Goal: Obtain resource: Obtain resource

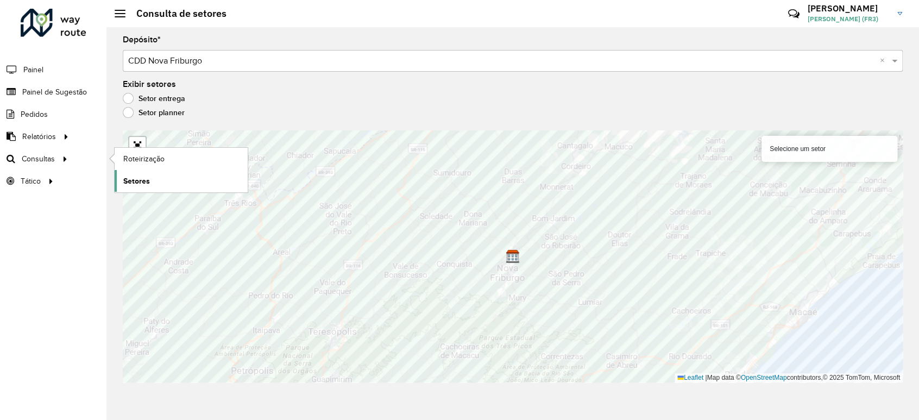
click at [130, 184] on span "Setores" at bounding box center [136, 180] width 27 height 11
click at [141, 179] on span "Setores" at bounding box center [136, 180] width 27 height 11
click at [135, 178] on span "Setores" at bounding box center [136, 180] width 27 height 11
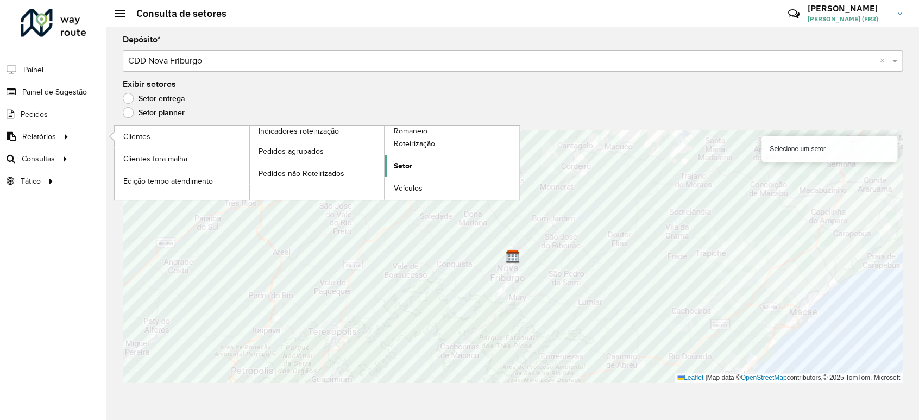
click at [408, 167] on span "Setor" at bounding box center [402, 165] width 18 height 11
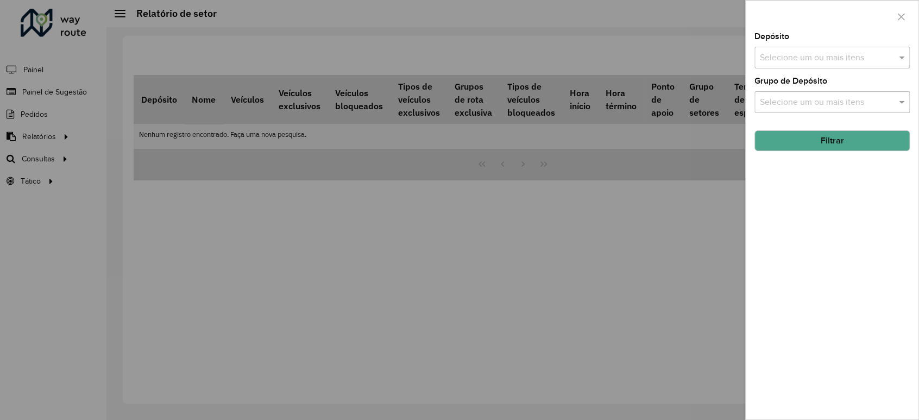
click at [802, 58] on input "text" at bounding box center [826, 58] width 139 height 13
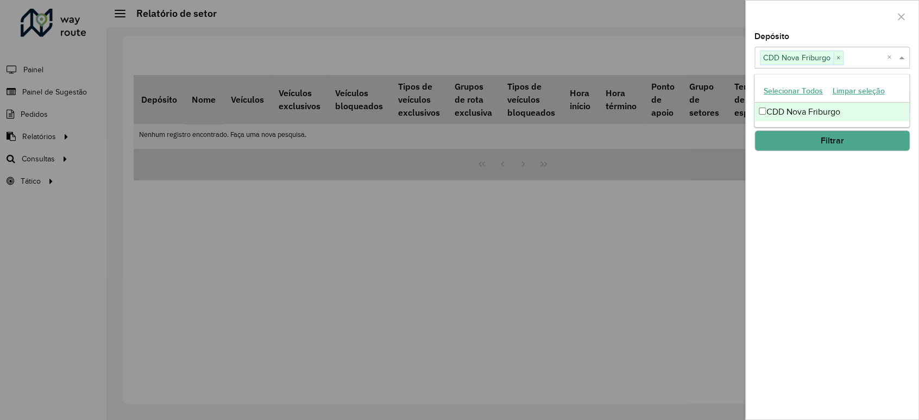
click at [871, 178] on div "Depósito Selecione um ou mais itens CDD Nova Friburgo × × Grupo de Depósito Sel…" at bounding box center [832, 226] width 173 height 387
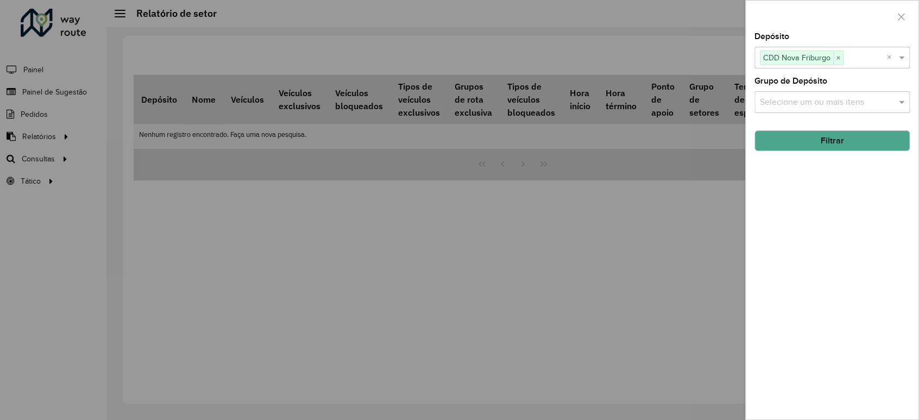
click at [822, 96] on div "Selecione um ou mais itens" at bounding box center [831, 102] width 155 height 22
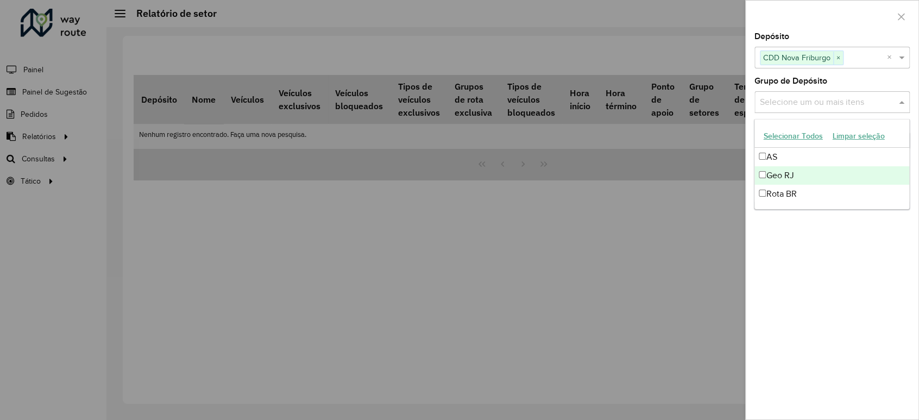
click at [795, 176] on div "Geo RJ" at bounding box center [831, 175] width 154 height 18
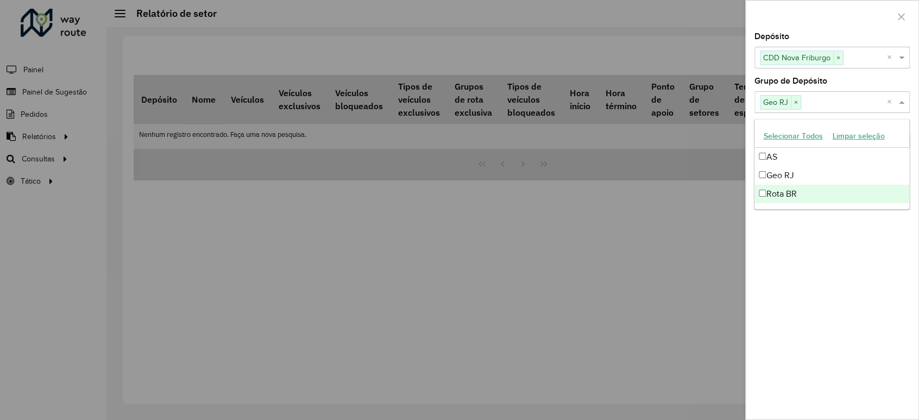
click at [818, 255] on div "Depósito Selecione um ou mais itens CDD Nova Friburgo × × Grupo de Depósito Sel…" at bounding box center [832, 226] width 173 height 387
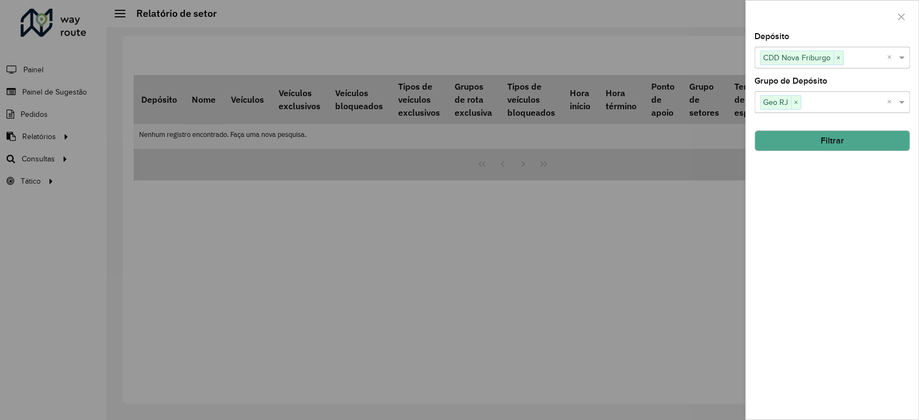
click at [827, 142] on button "Filtrar" at bounding box center [831, 140] width 155 height 21
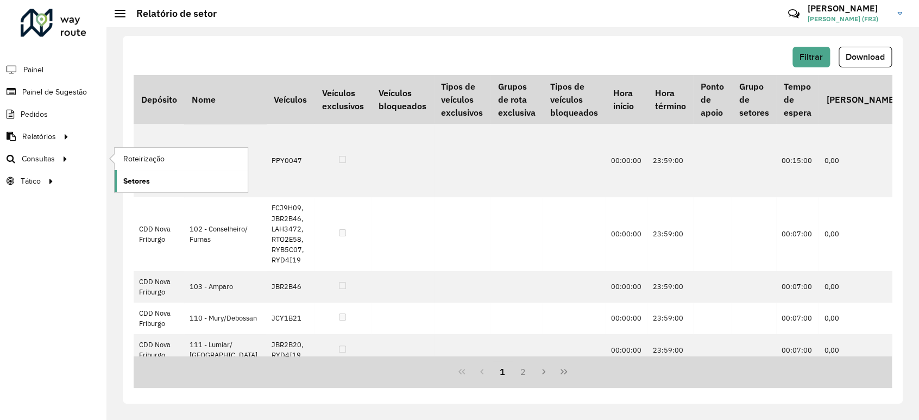
click at [135, 180] on span "Setores" at bounding box center [136, 180] width 27 height 11
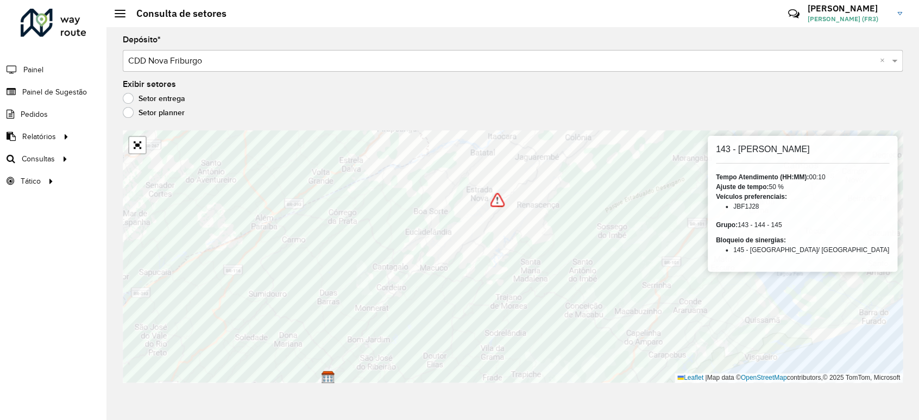
click at [498, 203] on img at bounding box center [498, 200] width 14 height 14
click at [502, 203] on img at bounding box center [498, 200] width 14 height 14
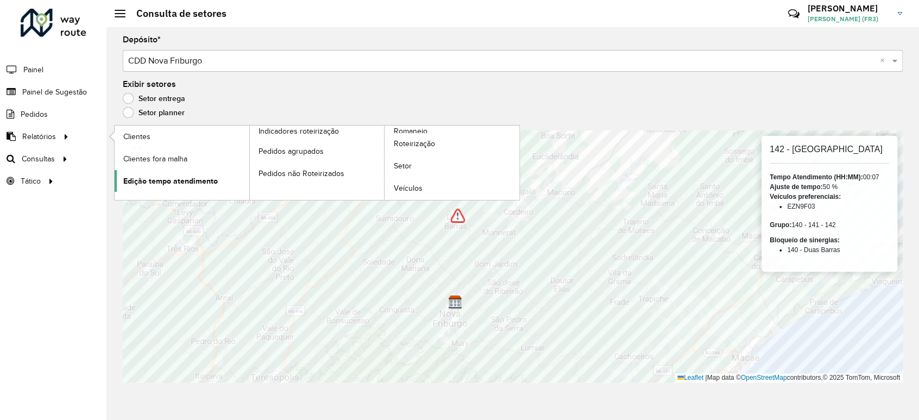
click at [213, 181] on span "Edição tempo atendimento" at bounding box center [170, 180] width 95 height 11
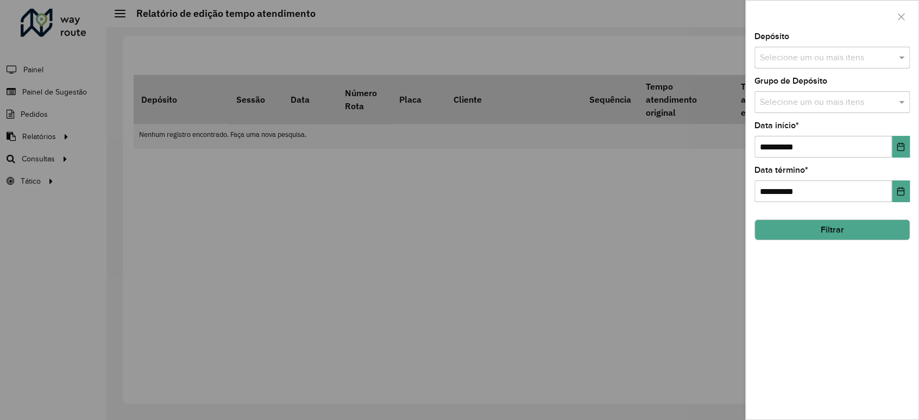
click at [829, 67] on div "Selecione um ou mais itens" at bounding box center [831, 58] width 155 height 22
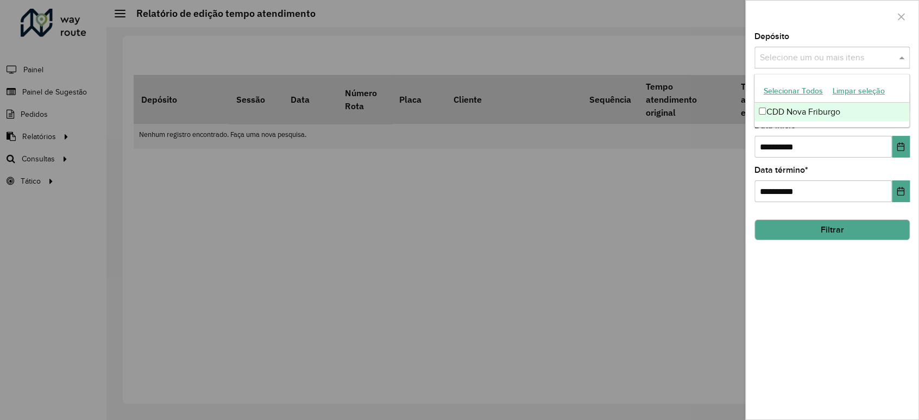
click at [817, 114] on div "CDD Nova Friburgo" at bounding box center [831, 112] width 154 height 18
click at [914, 131] on div "**********" at bounding box center [832, 226] width 173 height 387
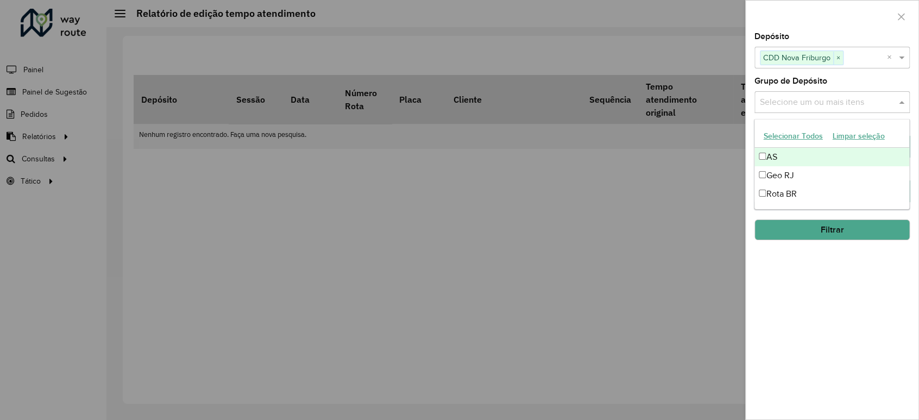
click at [817, 99] on input "text" at bounding box center [826, 102] width 139 height 13
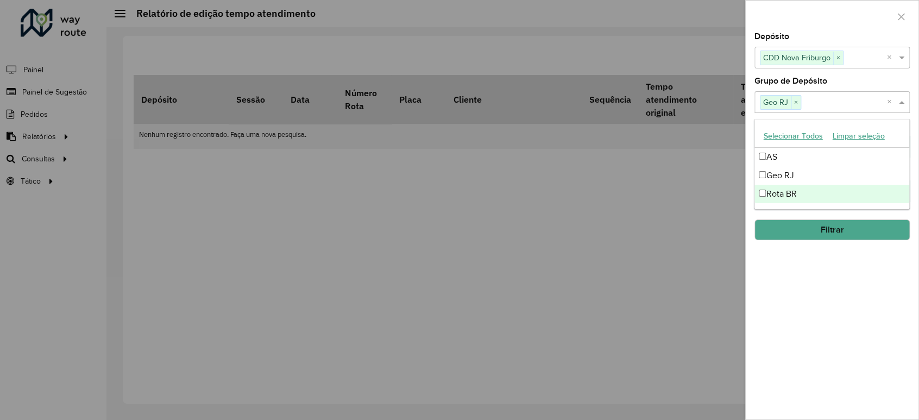
click at [915, 220] on div "**********" at bounding box center [832, 226] width 173 height 387
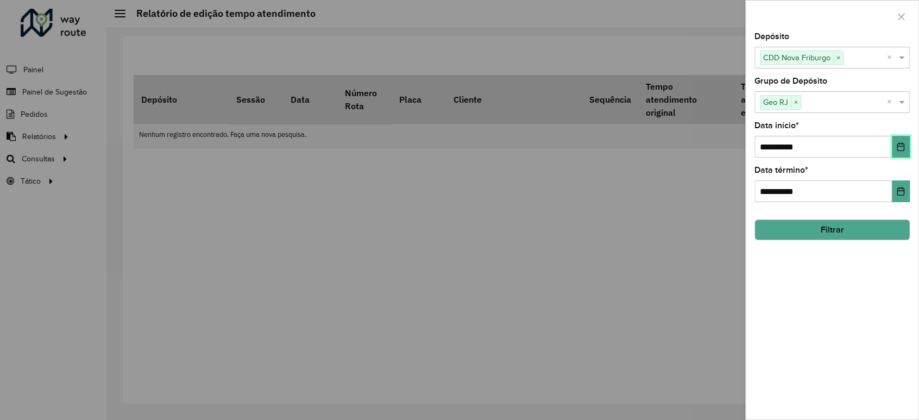
click at [897, 146] on icon "Choose Date" at bounding box center [900, 146] width 7 height 9
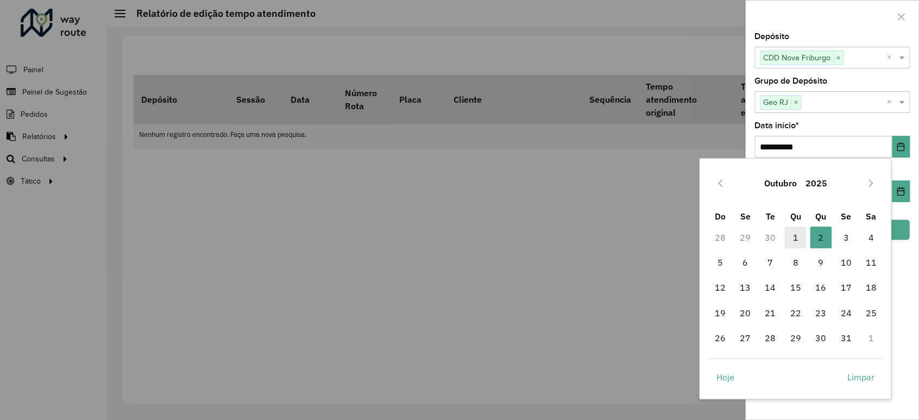
click at [794, 235] on span "1" at bounding box center [795, 238] width 22 height 22
type input "**********"
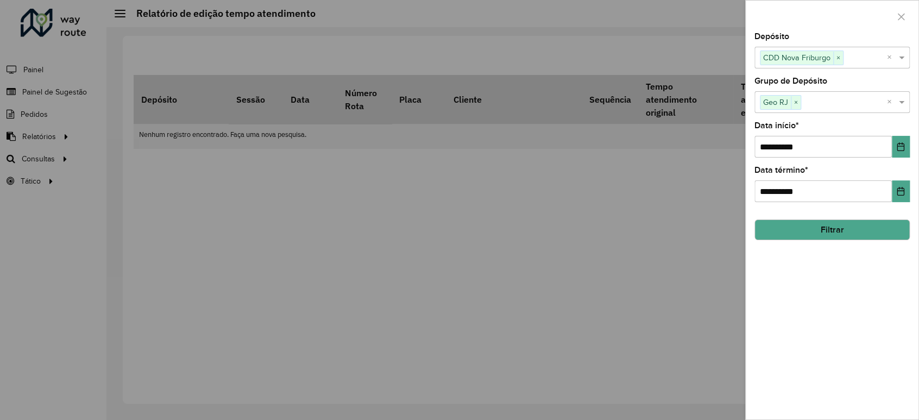
click at [852, 230] on button "Filtrar" at bounding box center [831, 229] width 155 height 21
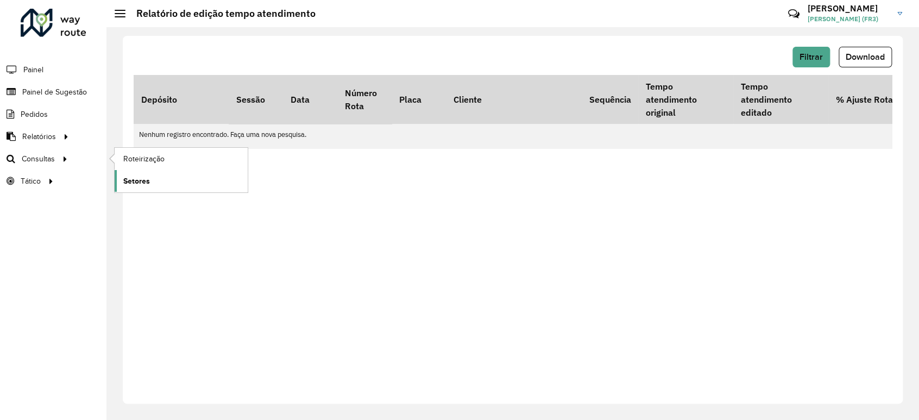
click at [143, 179] on span "Setores" at bounding box center [136, 180] width 27 height 11
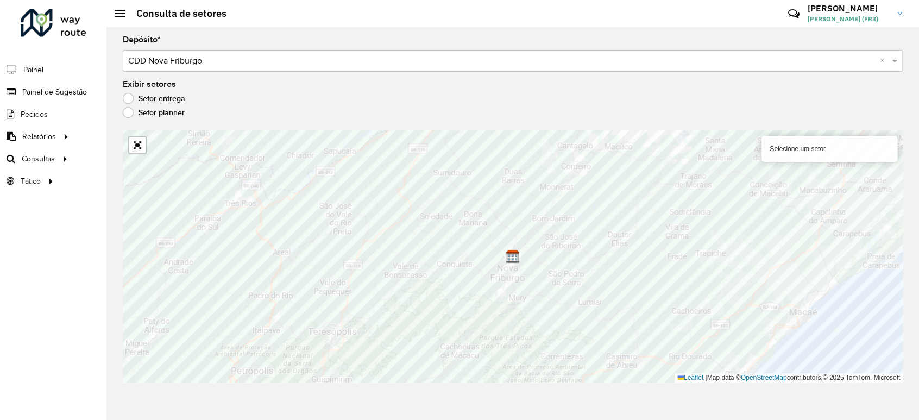
click at [850, 151] on div "Selecione um setor" at bounding box center [830, 149] width 136 height 26
click at [135, 114] on label "Setor planner" at bounding box center [154, 112] width 62 height 11
click at [168, 97] on label "Setor entrega" at bounding box center [154, 98] width 62 height 11
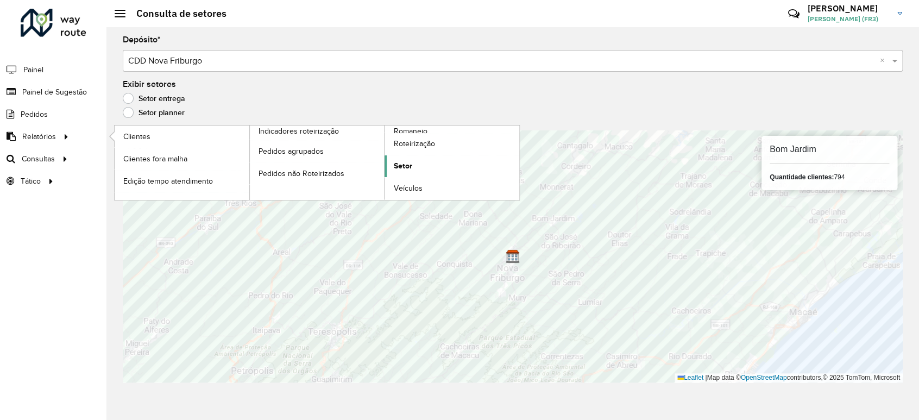
click at [410, 169] on span "Setor" at bounding box center [402, 165] width 18 height 11
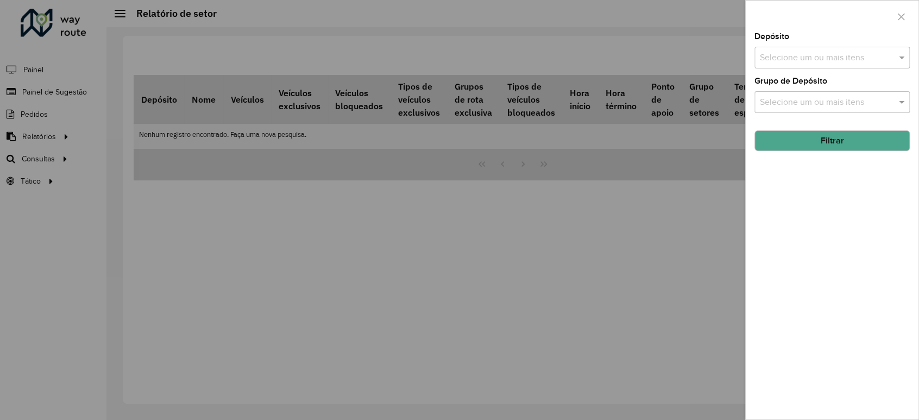
click at [854, 60] on input "text" at bounding box center [826, 58] width 139 height 13
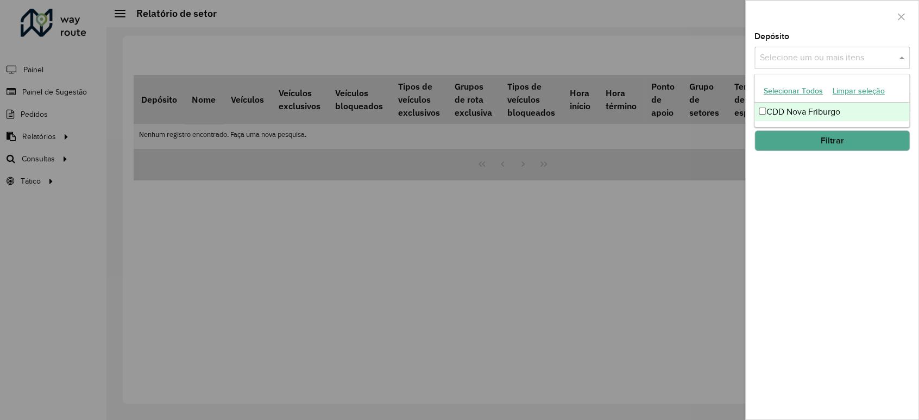
click at [800, 111] on div "CDD Nova Friburgo" at bounding box center [831, 112] width 154 height 18
click at [863, 171] on div "Depósito Selecione um ou mais itens CDD Nova Friburgo × × Grupo de Depósito Sel…" at bounding box center [832, 226] width 173 height 387
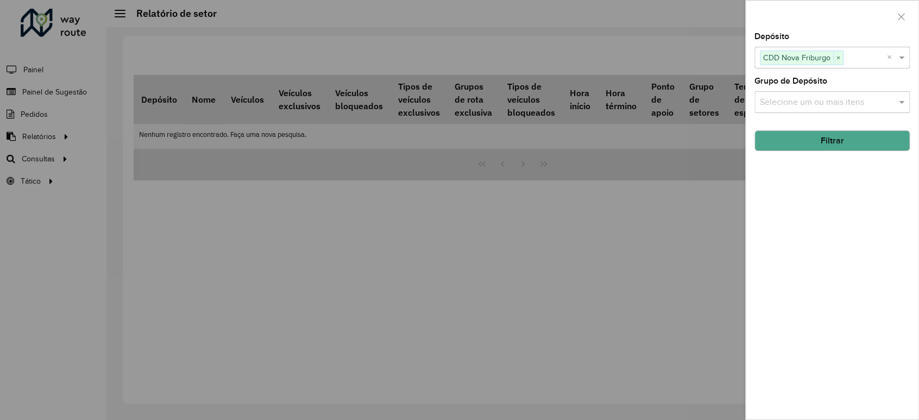
click at [822, 99] on input "text" at bounding box center [826, 102] width 139 height 13
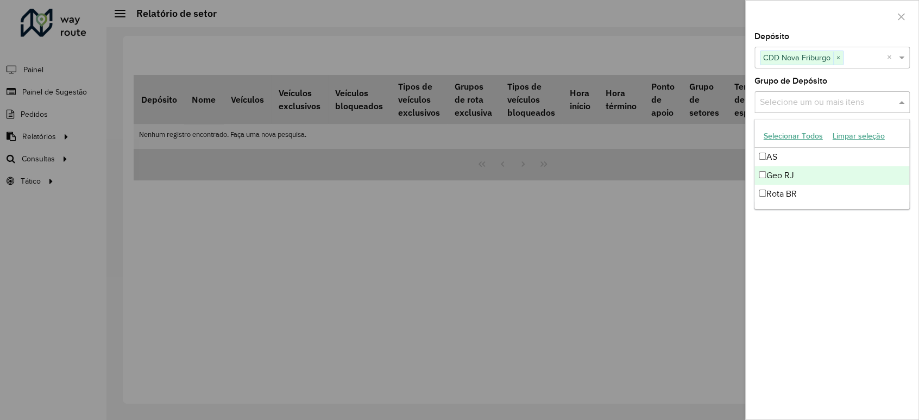
click at [790, 175] on div "Geo RJ" at bounding box center [831, 175] width 154 height 18
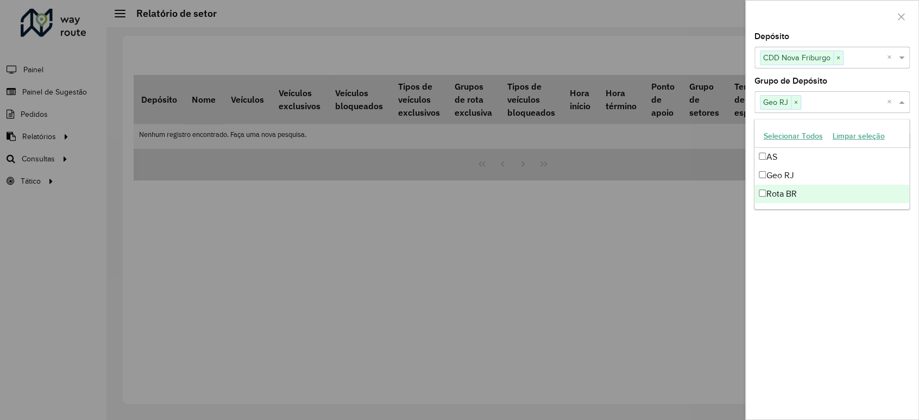
click at [803, 267] on div "Depósito Selecione um ou mais itens CDD Nova Friburgo × × Grupo de Depósito Sel…" at bounding box center [832, 226] width 173 height 387
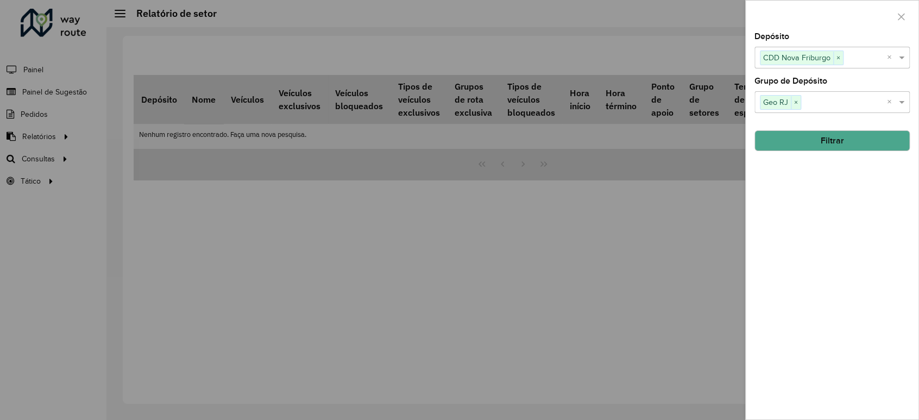
click at [818, 139] on button "Filtrar" at bounding box center [831, 140] width 155 height 21
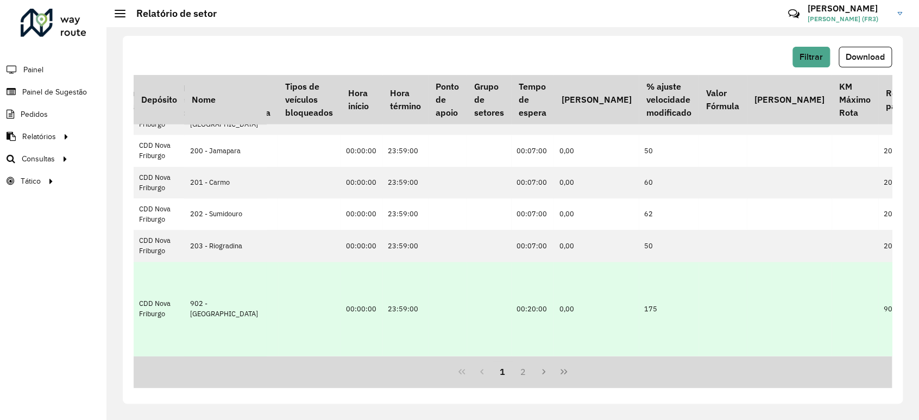
scroll to position [677, 265]
drag, startPoint x: 769, startPoint y: 352, endPoint x: 835, endPoint y: 350, distance: 66.3
click at [836, 351] on tr "CDD Nova Friburgo 902 - [GEOGRAPHIC_DATA] JBR2B20, KPK1C18, LLA8843, LLM2950, R…" at bounding box center [541, 309] width 1344 height 95
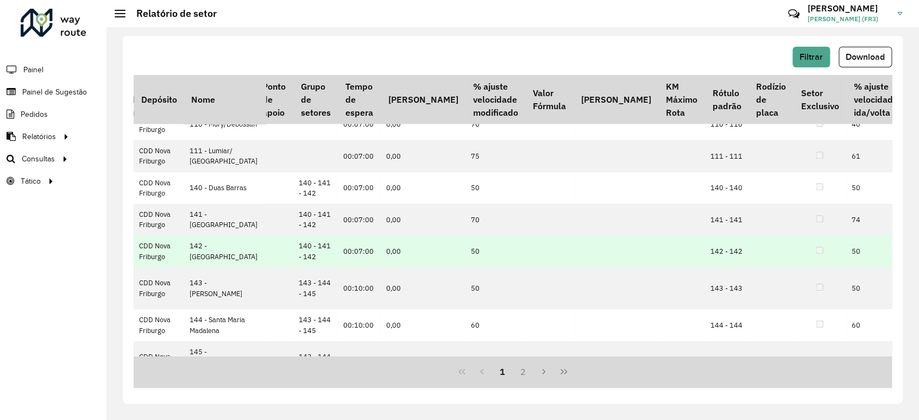
scroll to position [0, 438]
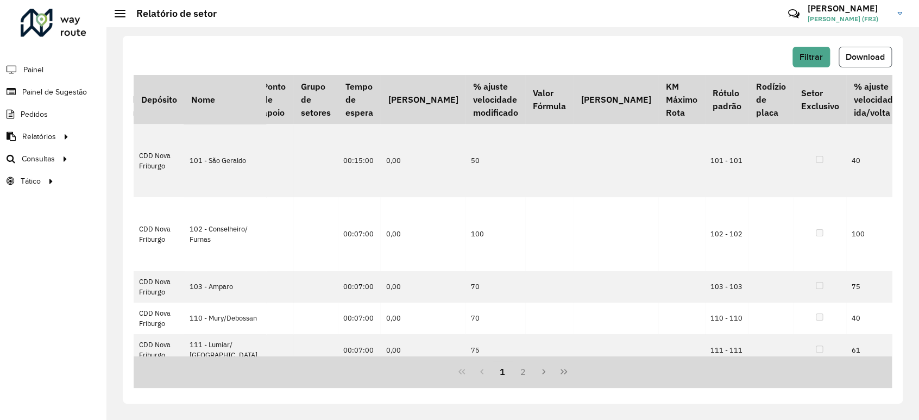
click at [864, 55] on span "Download" at bounding box center [865, 56] width 39 height 9
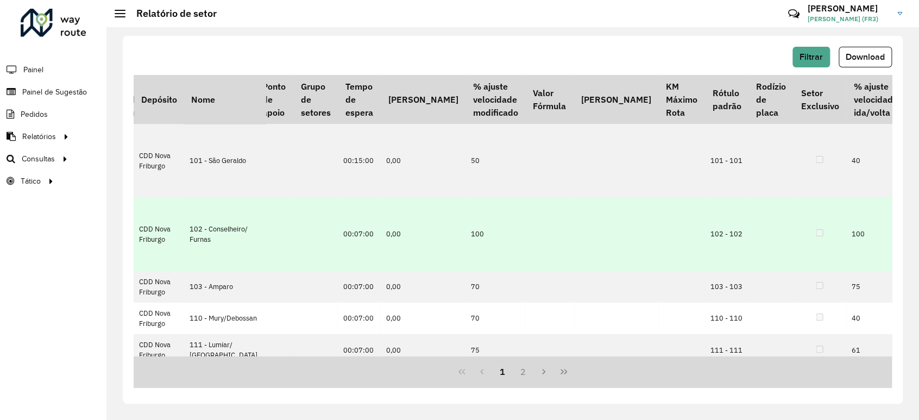
scroll to position [60, 438]
